Goal: Find specific page/section: Find specific page/section

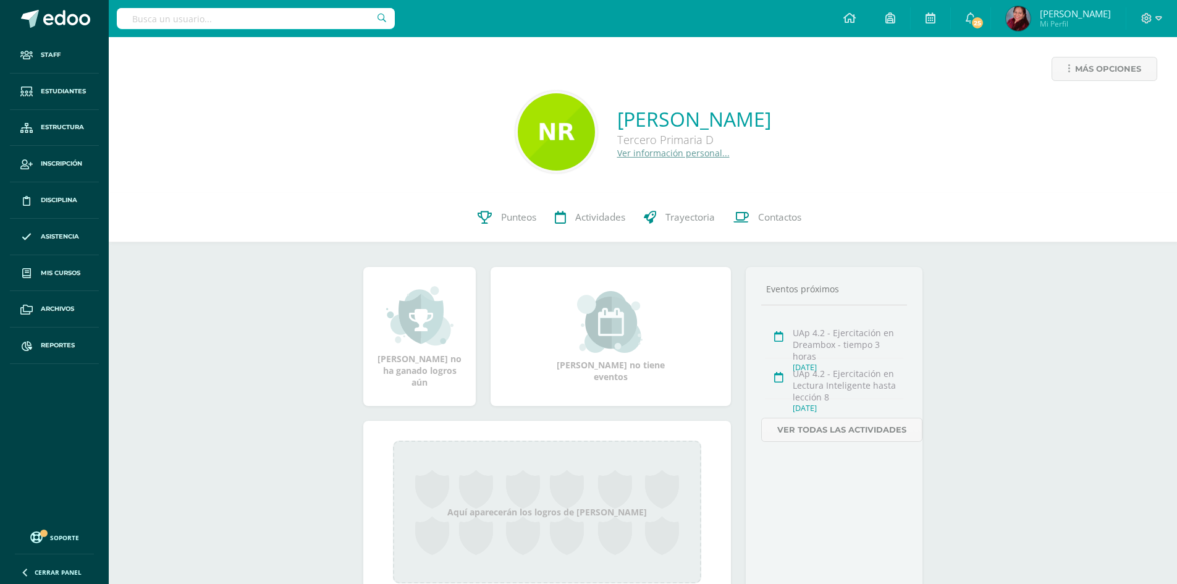
click at [262, 205] on div "0 Natalia Rodas 20200070 Punteos Actividades Trayectoria Contactos" at bounding box center [643, 217] width 1068 height 49
click at [63, 83] on link "Estudiantes" at bounding box center [54, 91] width 89 height 36
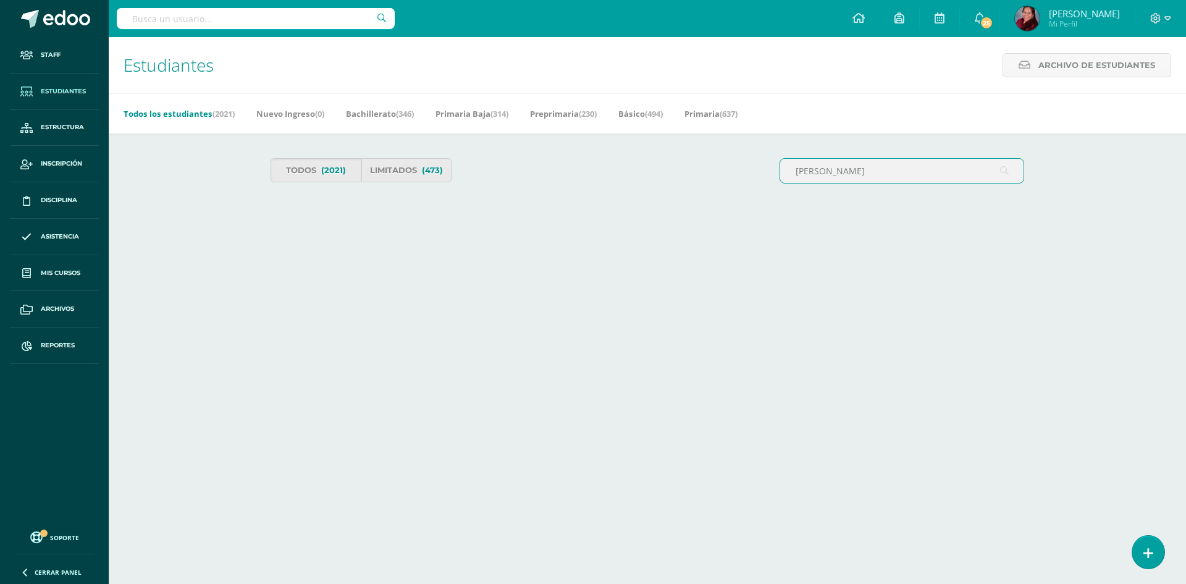
type input "sosa ochoa"
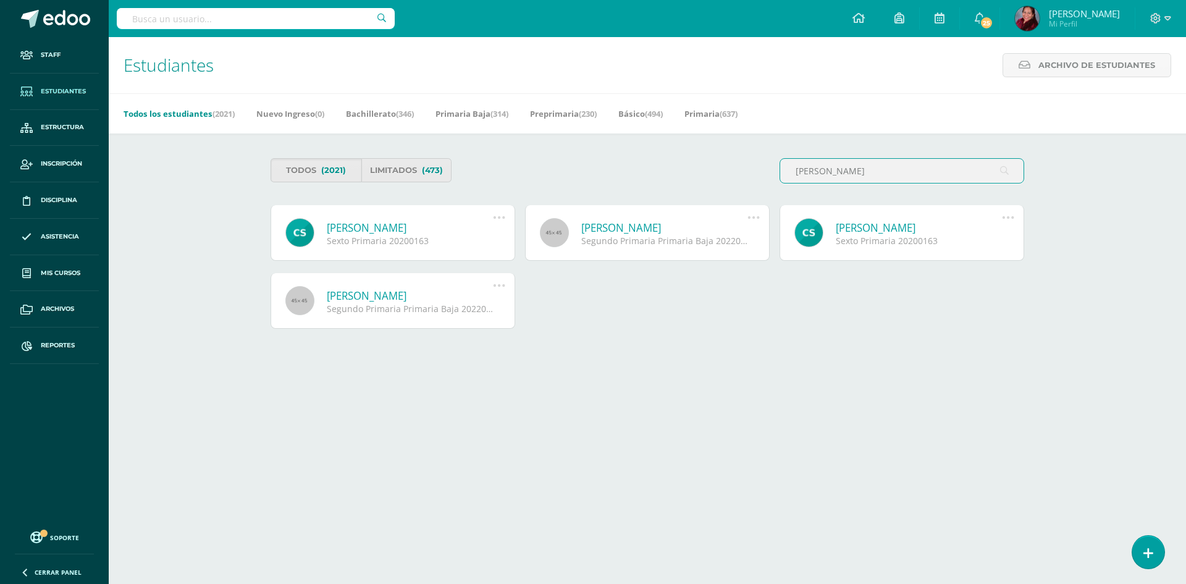
click at [439, 228] on link "[PERSON_NAME]" at bounding box center [410, 227] width 166 height 14
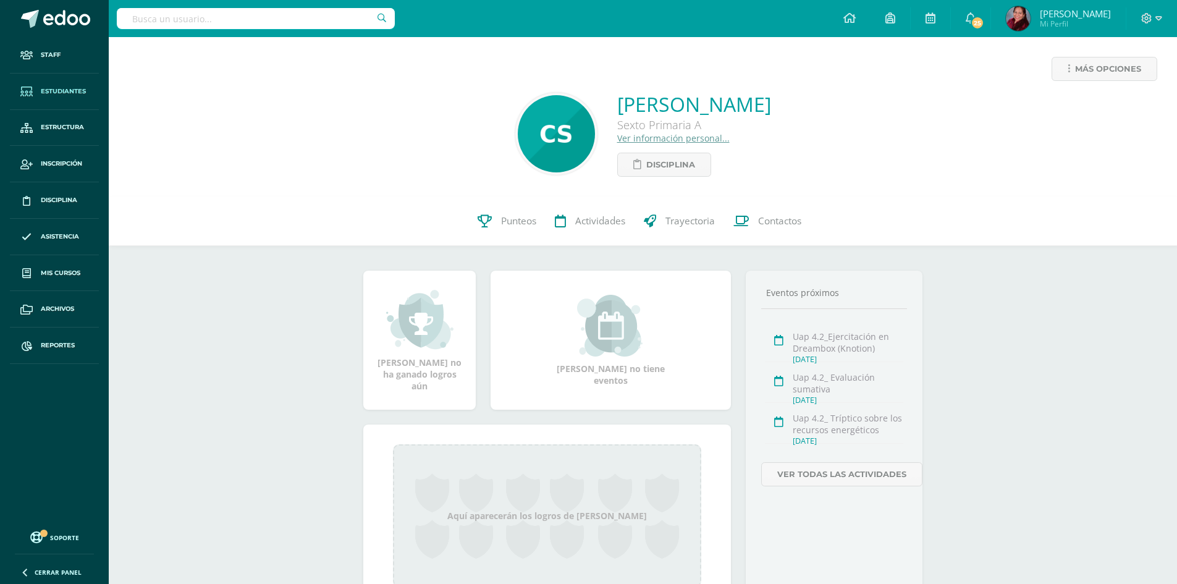
click at [60, 88] on span "Estudiantes" at bounding box center [63, 91] width 45 height 10
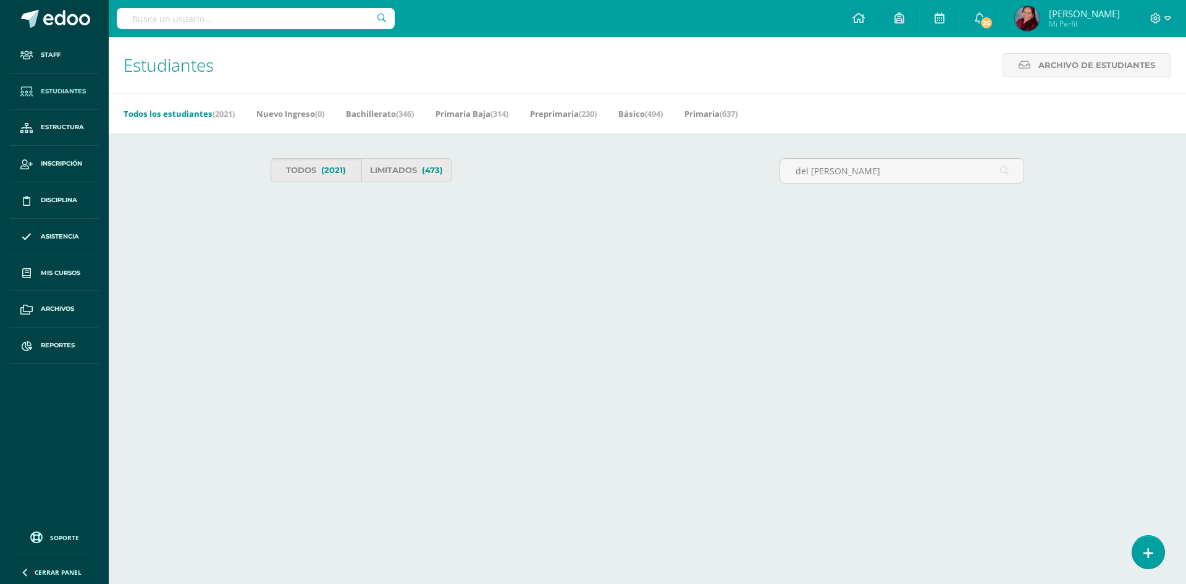
type input "del cid Montenegro"
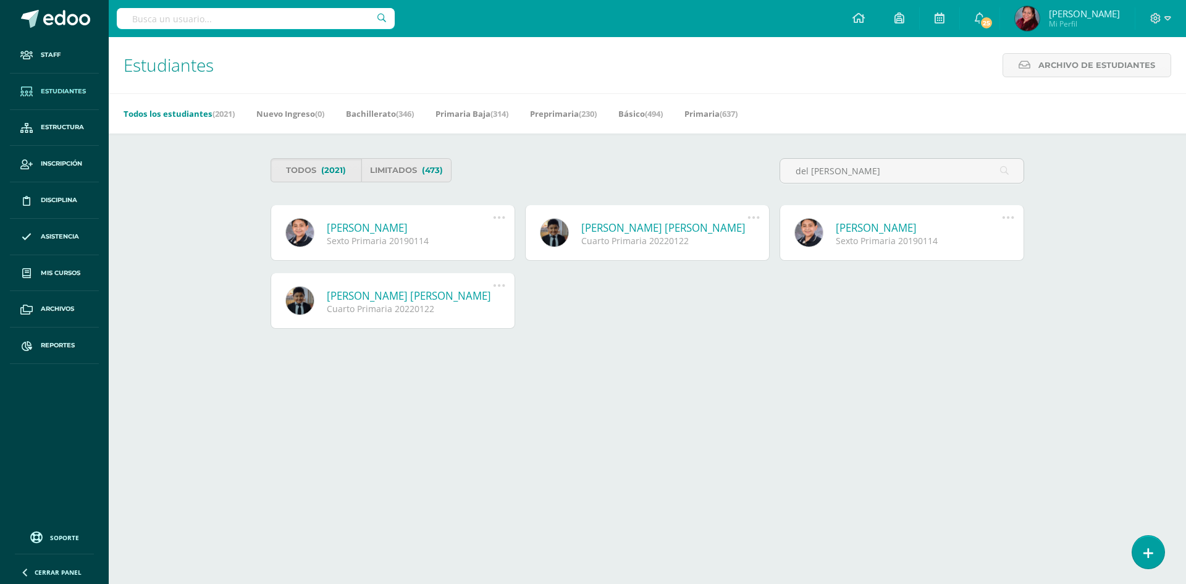
click at [367, 226] on link "Luis Pedro del Cid Montenegro" at bounding box center [410, 227] width 166 height 14
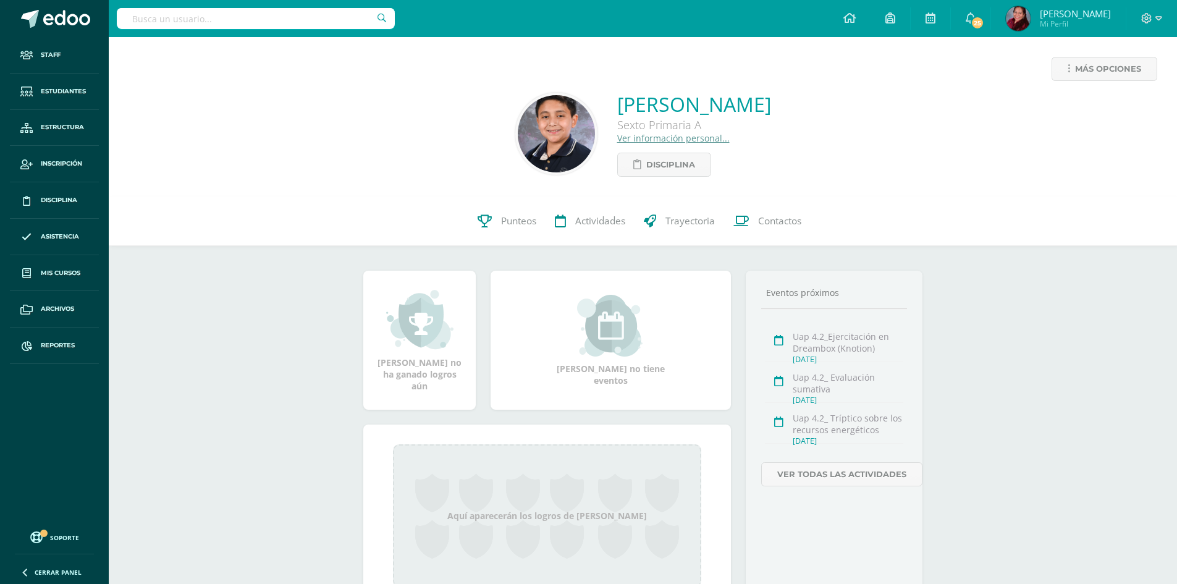
click at [280, 267] on div "Más opciones Luis Pedro del Cid Montenegro Sexto Primaria A Ver información per…" at bounding box center [643, 341] width 1068 height 609
click at [55, 80] on link "Estudiantes" at bounding box center [54, 91] width 89 height 36
click at [51, 93] on span "Estudiantes" at bounding box center [63, 91] width 45 height 10
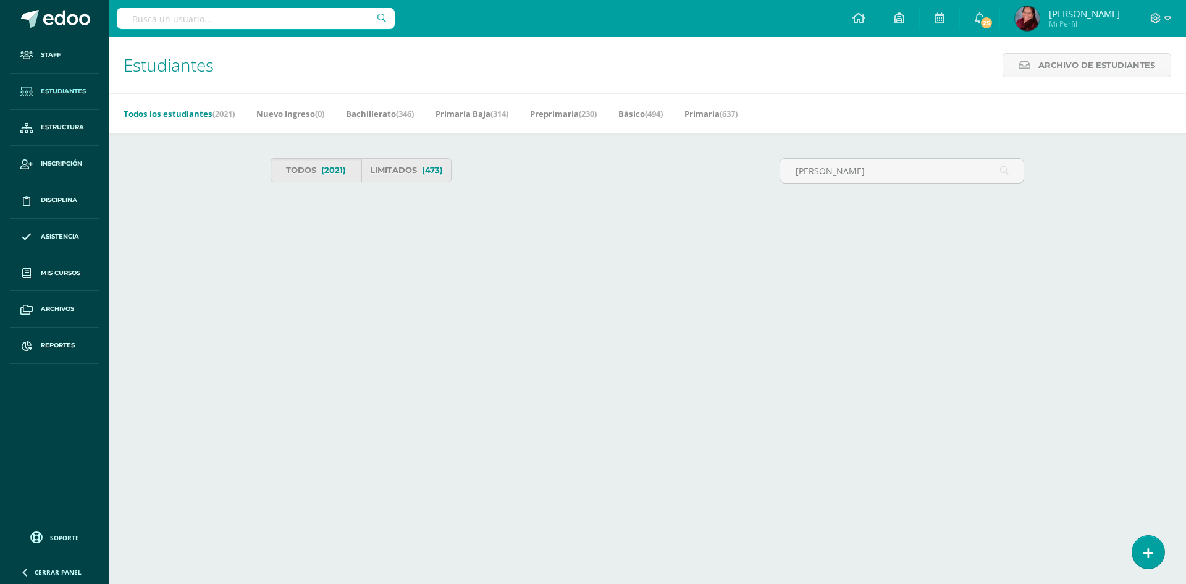
type input "[PERSON_NAME]"
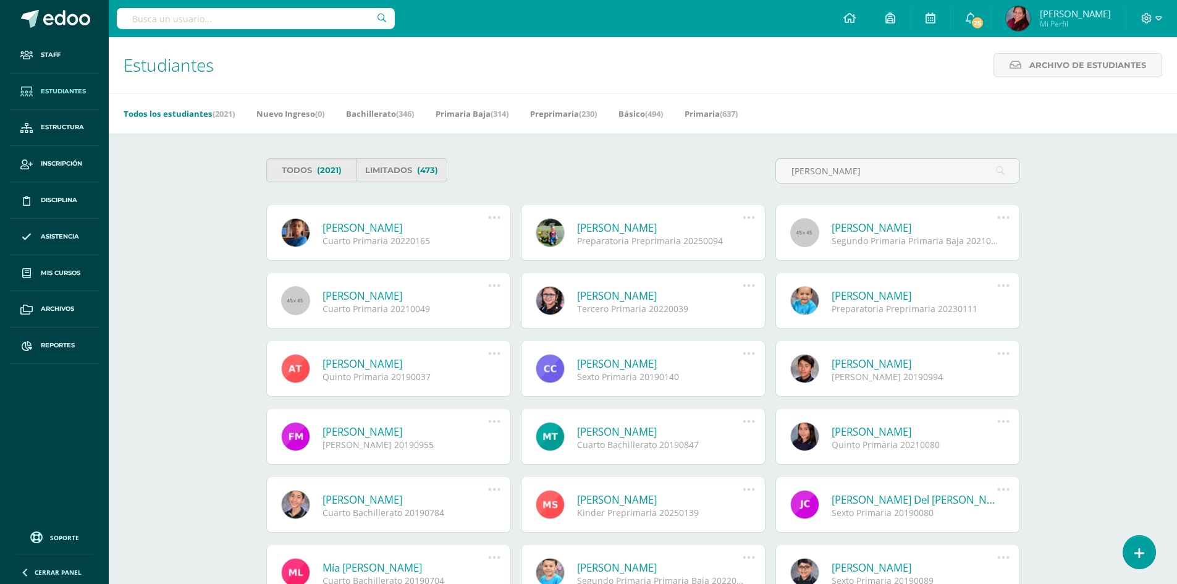
click at [397, 227] on link "[PERSON_NAME]" at bounding box center [405, 227] width 166 height 14
